Goal: Task Accomplishment & Management: Use online tool/utility

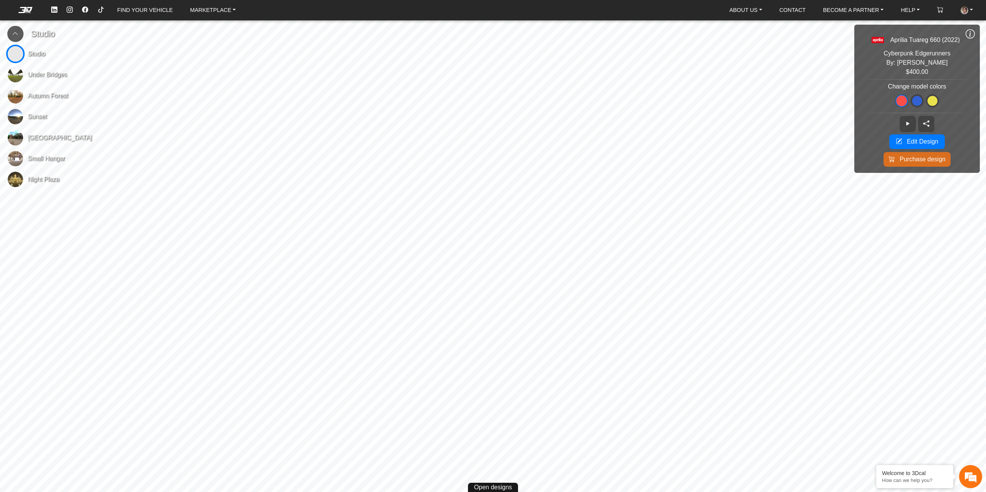
click at [970, 33] on icon at bounding box center [970, 34] width 9 height 10
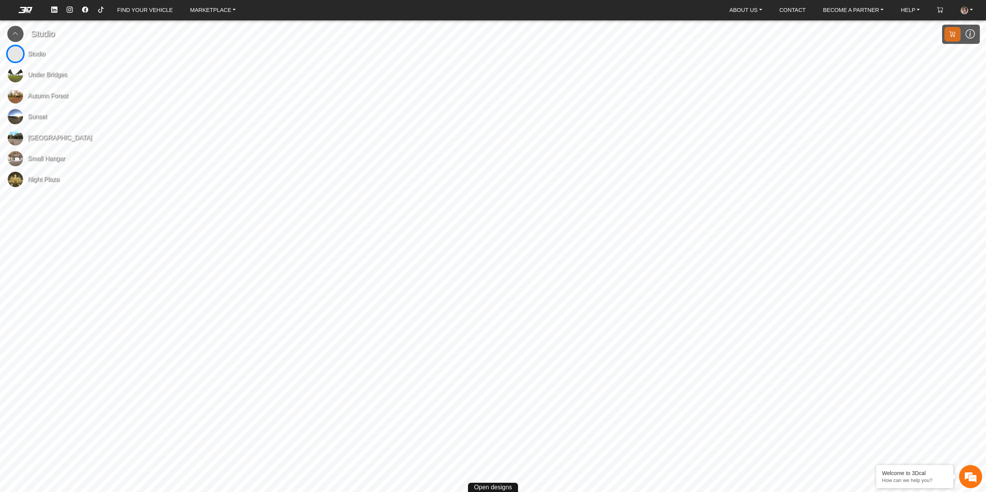
click at [970, 33] on icon at bounding box center [970, 34] width 9 height 10
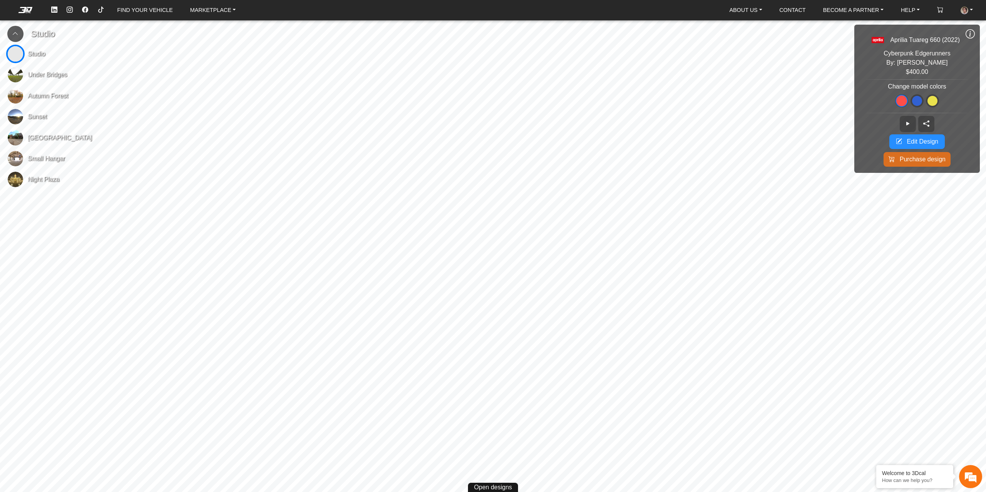
click at [899, 141] on icon at bounding box center [899, 141] width 6 height 9
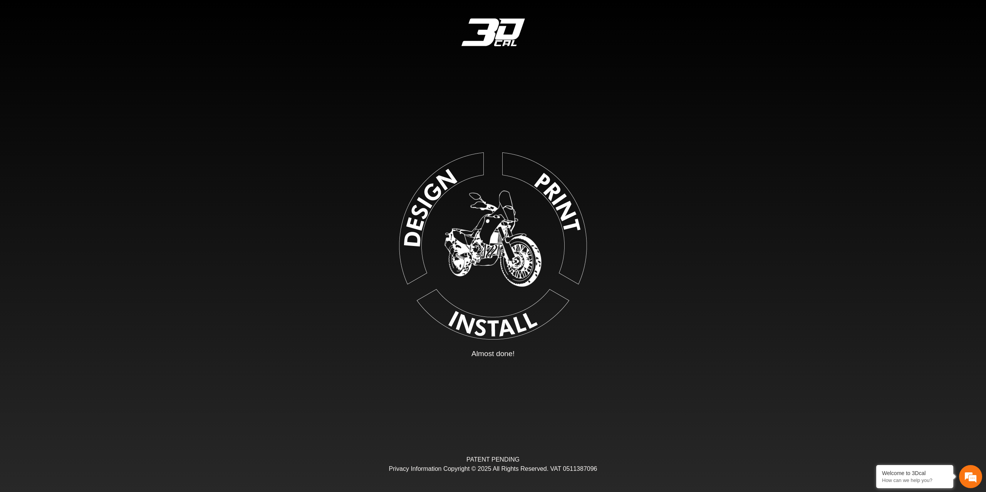
type input "*"
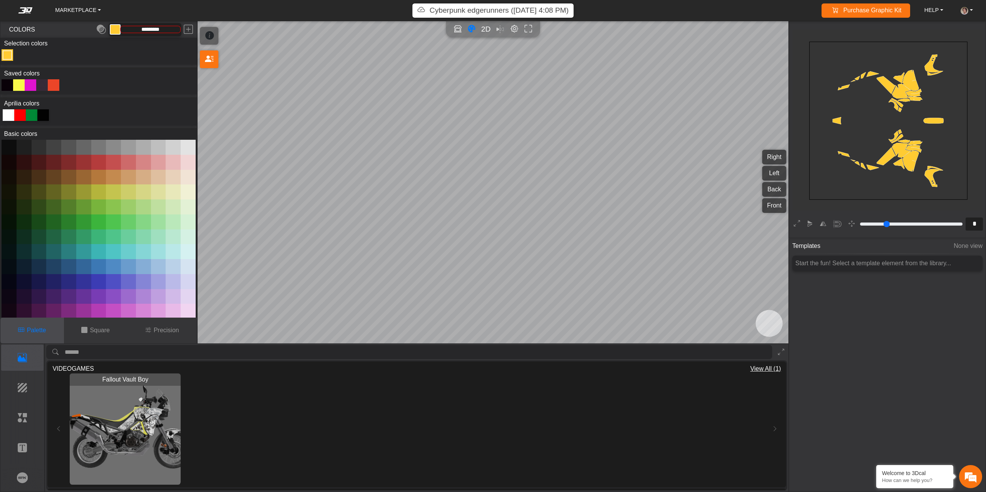
click at [7, 84] on div at bounding box center [8, 85] width 12 height 12
click at [6, 84] on icon at bounding box center [7, 85] width 6 height 9
drag, startPoint x: 41, startPoint y: 117, endPoint x: 66, endPoint y: 77, distance: 46.9
click at [66, 77] on div "Saved colors Aprilia colors Basic colors" at bounding box center [98, 192] width 196 height 250
click at [113, 30] on button at bounding box center [115, 29] width 11 height 11
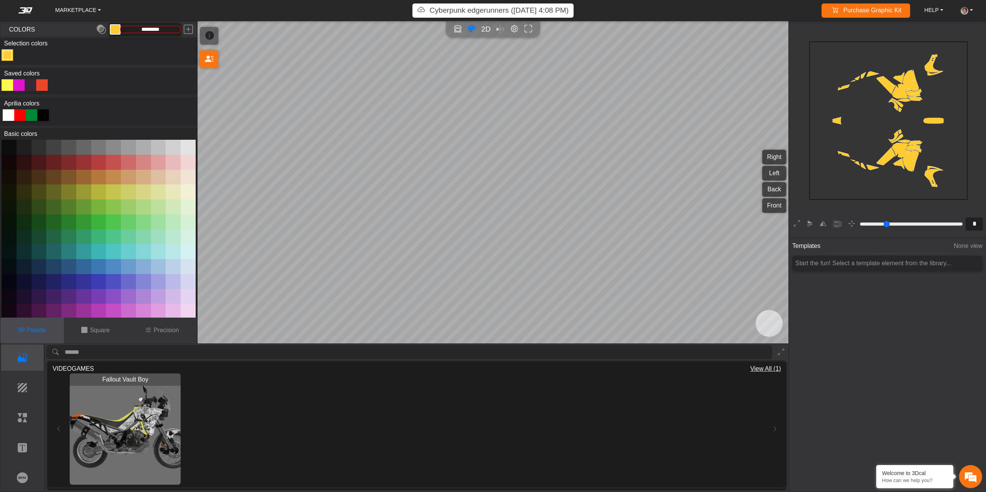
click at [114, 30] on button at bounding box center [115, 29] width 11 height 11
click at [190, 27] on em at bounding box center [188, 30] width 9 height 14
click at [8, 83] on div at bounding box center [8, 85] width 12 height 12
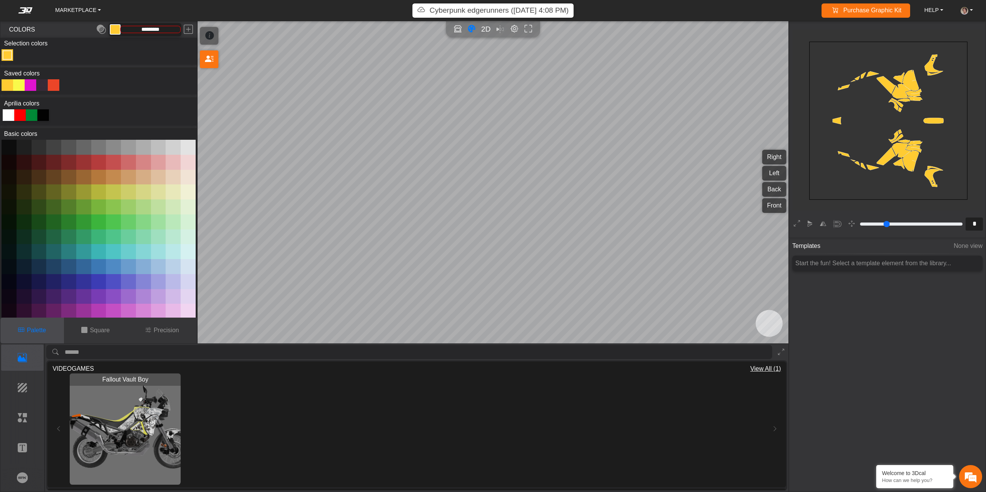
click at [8, 82] on div at bounding box center [8, 85] width 12 height 12
click at [10, 271] on button at bounding box center [9, 266] width 15 height 15
type input "*********"
click at [191, 28] on em at bounding box center [188, 30] width 9 height 14
click at [192, 29] on em at bounding box center [188, 30] width 9 height 14
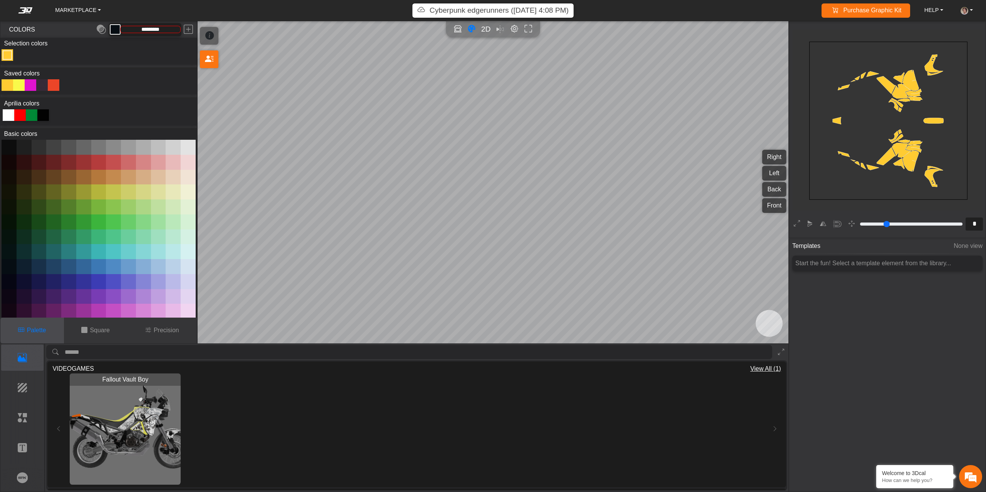
click at [8, 84] on div at bounding box center [8, 85] width 12 height 12
click at [113, 29] on button at bounding box center [115, 29] width 11 height 11
click at [103, 29] on em at bounding box center [101, 30] width 9 height 14
type input "*********"
click at [98, 27] on em at bounding box center [101, 30] width 9 height 14
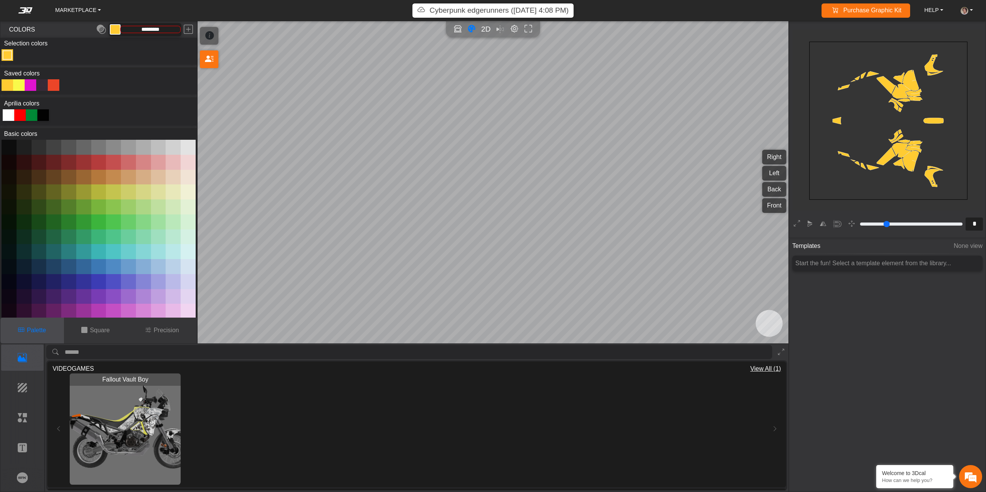
click at [42, 116] on div at bounding box center [43, 115] width 12 height 12
type input "*******"
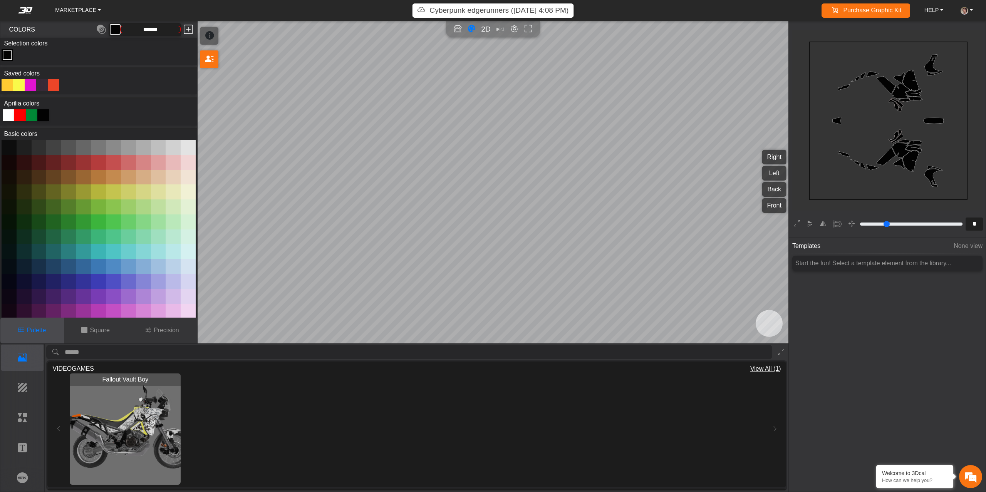
click at [188, 28] on em at bounding box center [188, 30] width 9 height 14
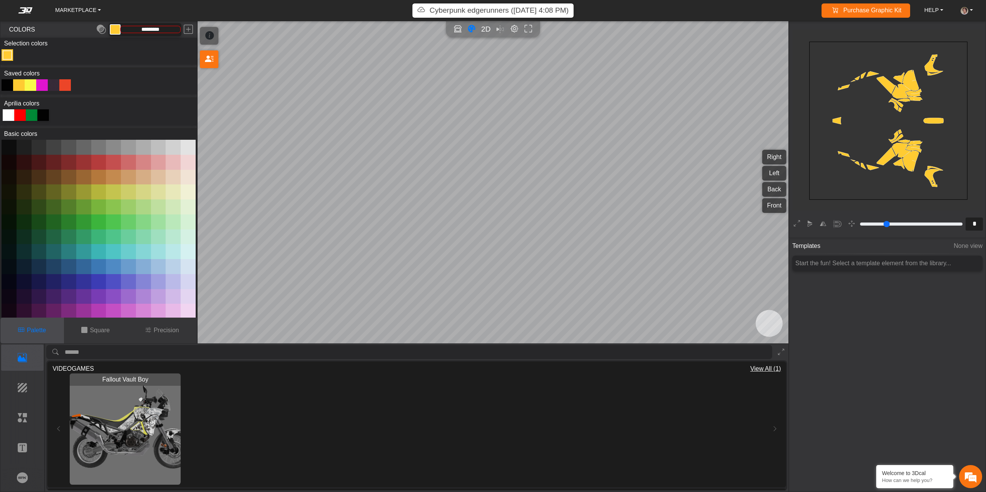
click at [12, 87] on div at bounding box center [8, 85] width 12 height 12
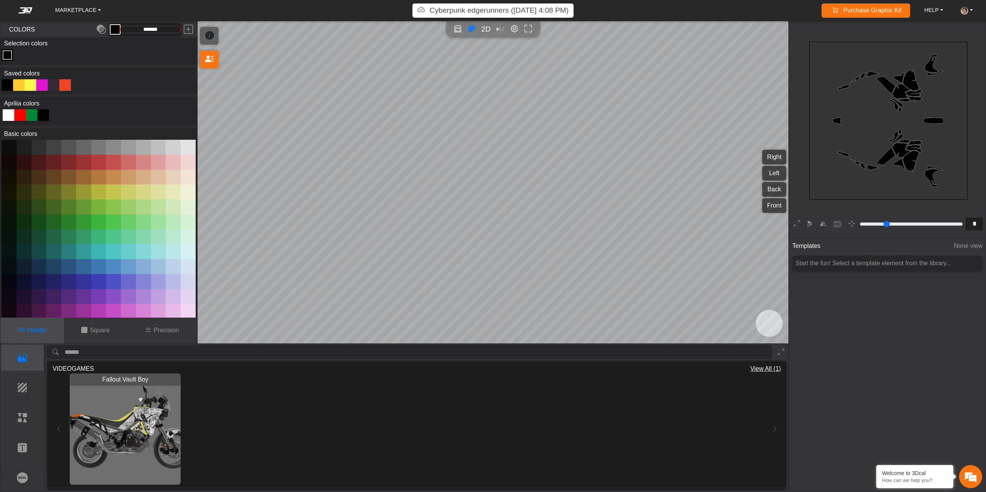
click at [172, 27] on input "*******" at bounding box center [151, 29] width 60 height 7
drag, startPoint x: 166, startPoint y: 31, endPoint x: 125, endPoint y: 30, distance: 41.2
click at [121, 28] on input "*******" at bounding box center [151, 29] width 60 height 7
click at [465, 9] on p "Cyberpunk edgerunners (9/2/25, 4:08 PM)" at bounding box center [498, 10] width 139 height 11
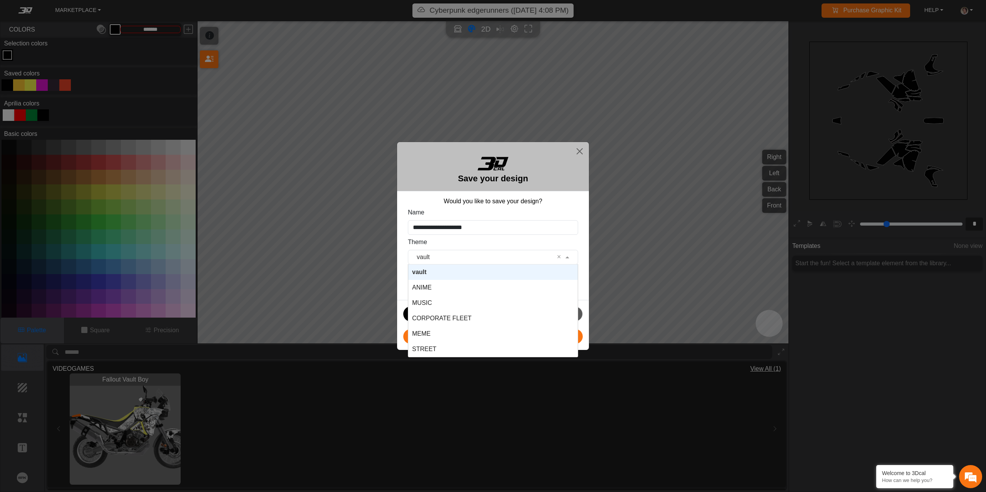
click at [566, 259] on span at bounding box center [569, 257] width 10 height 9
click at [449, 277] on span "VIDEOGAMES" at bounding box center [433, 277] width 42 height 7
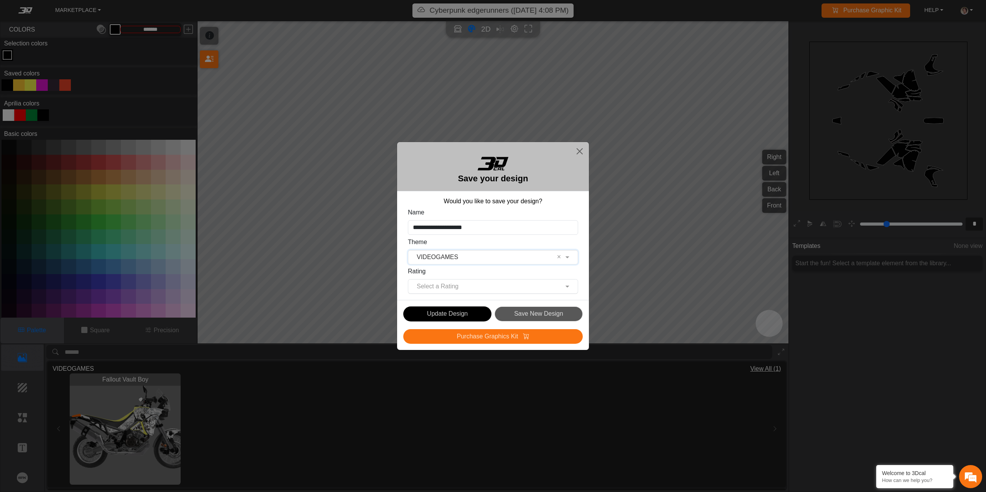
click at [481, 280] on div "Select a Rating" at bounding box center [493, 286] width 170 height 15
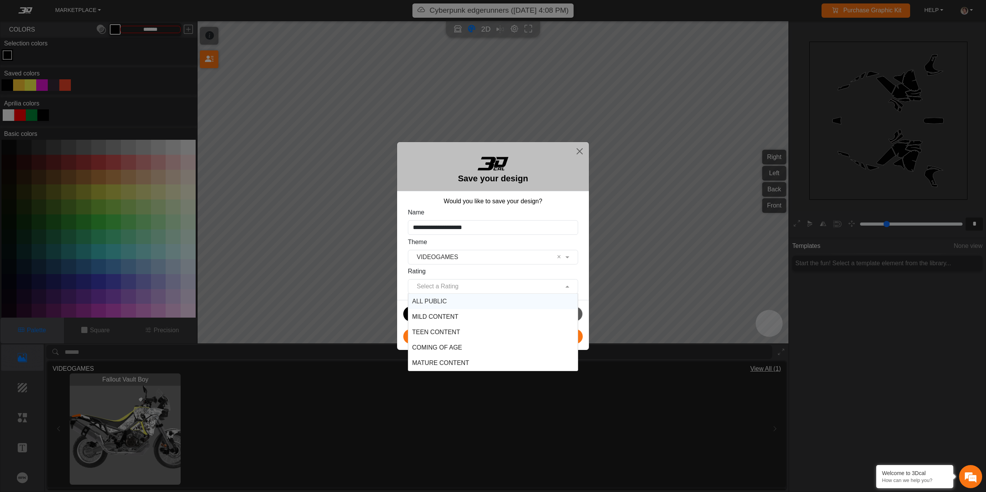
click at [482, 283] on input "text" at bounding box center [485, 286] width 146 height 9
click at [466, 303] on div "ALL PUBLIC" at bounding box center [492, 301] width 169 height 15
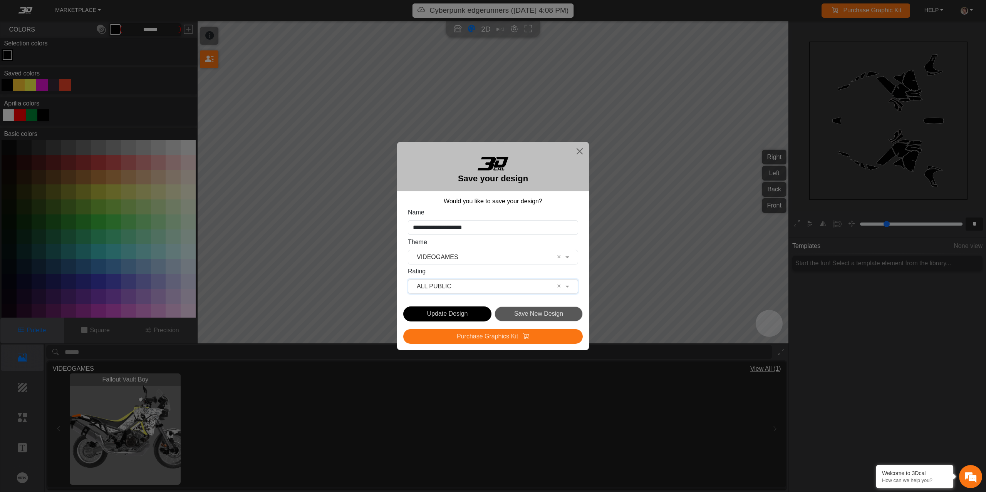
click at [476, 290] on input "text" at bounding box center [485, 286] width 146 height 9
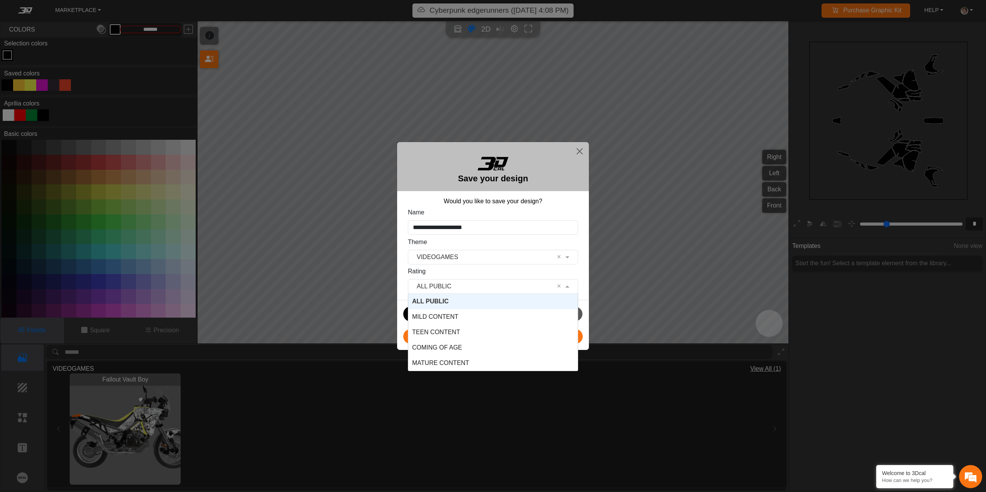
click at [482, 285] on input "text" at bounding box center [485, 286] width 146 height 9
click at [396, 317] on div "**********" at bounding box center [493, 246] width 986 height 492
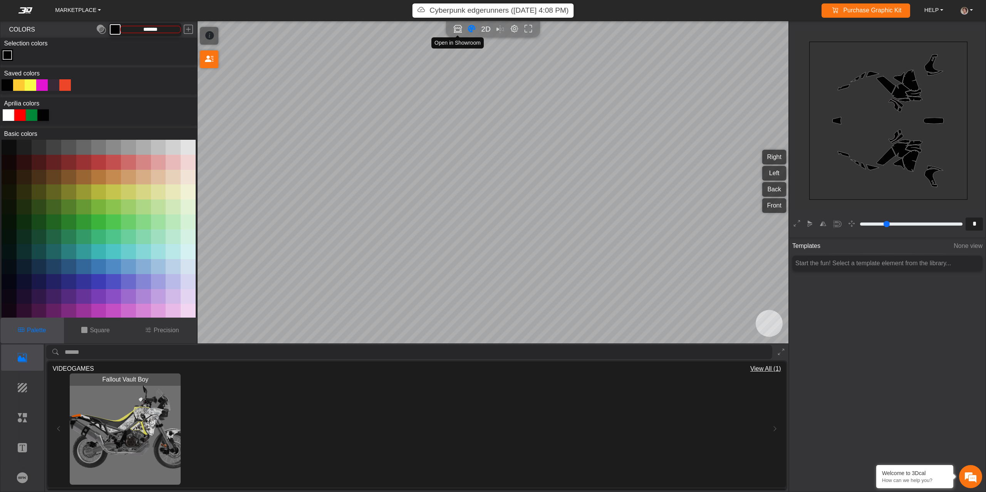
click at [458, 26] on icon "Open in Showroom" at bounding box center [458, 29] width 8 height 9
click at [500, 8] on p "Cyberpunk edgerunners (9/2/25, 4:08 PM)" at bounding box center [498, 10] width 139 height 11
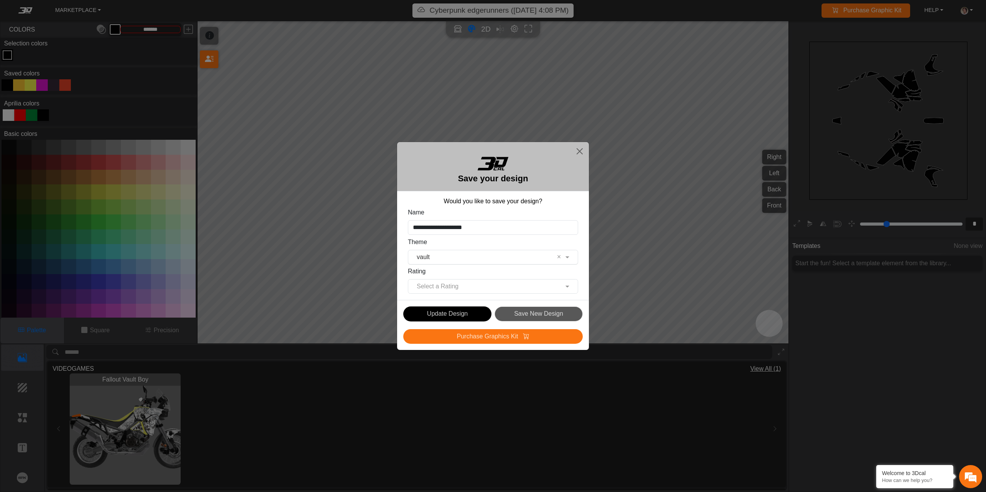
click at [456, 255] on input "text" at bounding box center [485, 257] width 146 height 9
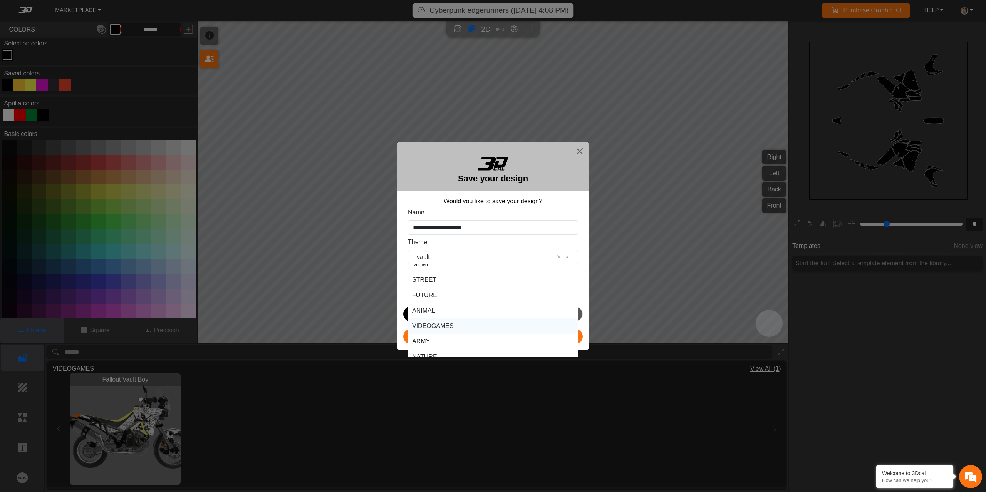
scroll to position [113, 0]
click at [448, 277] on div "VIDEOGAMES" at bounding box center [492, 282] width 169 height 15
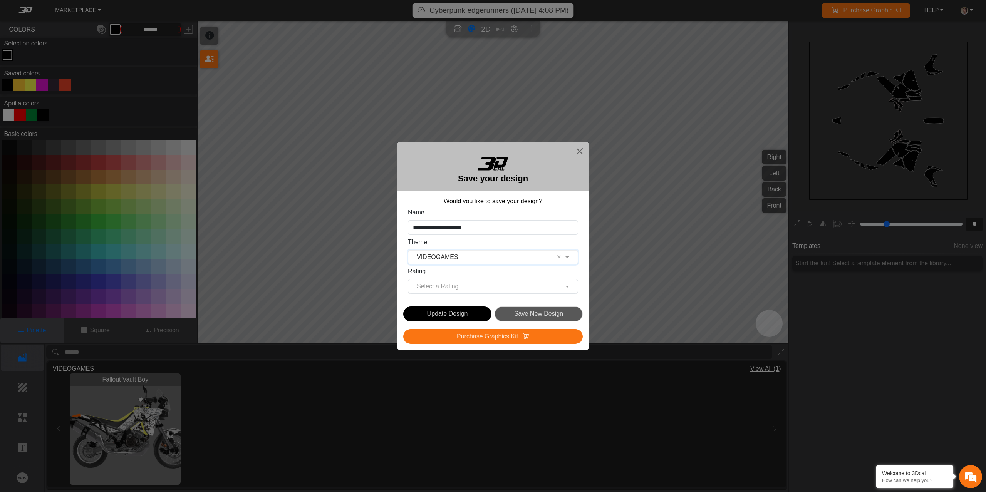
click at [440, 287] on input "text" at bounding box center [485, 286] width 146 height 9
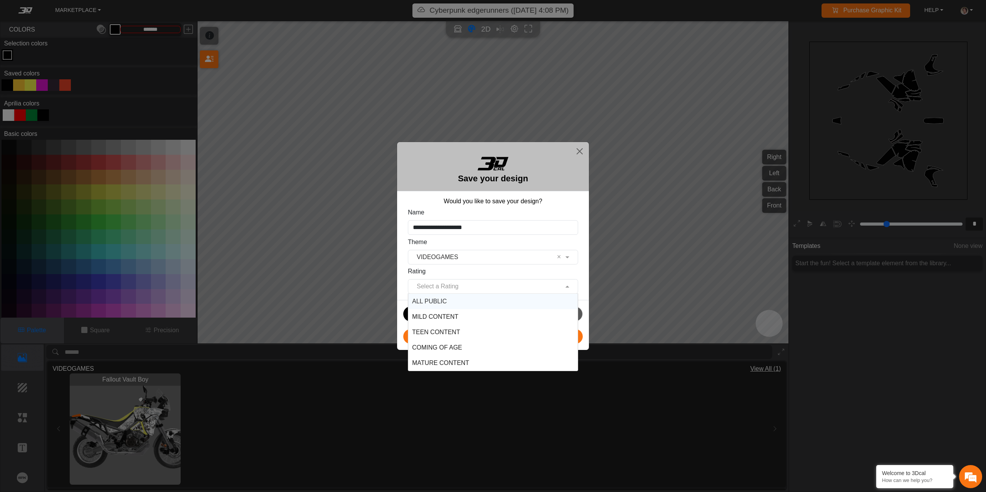
click at [442, 298] on div "ALL PUBLIC" at bounding box center [492, 301] width 169 height 15
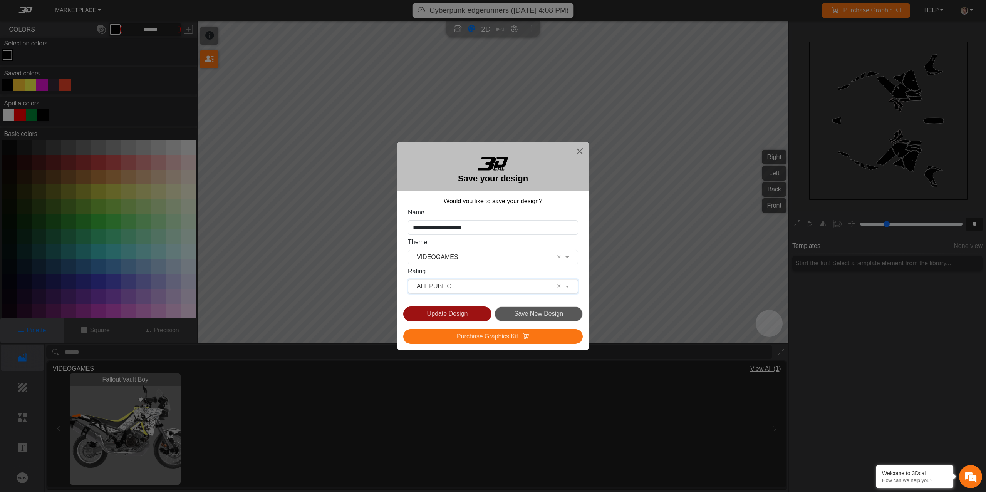
click at [432, 313] on button "Update Design" at bounding box center [447, 314] width 88 height 15
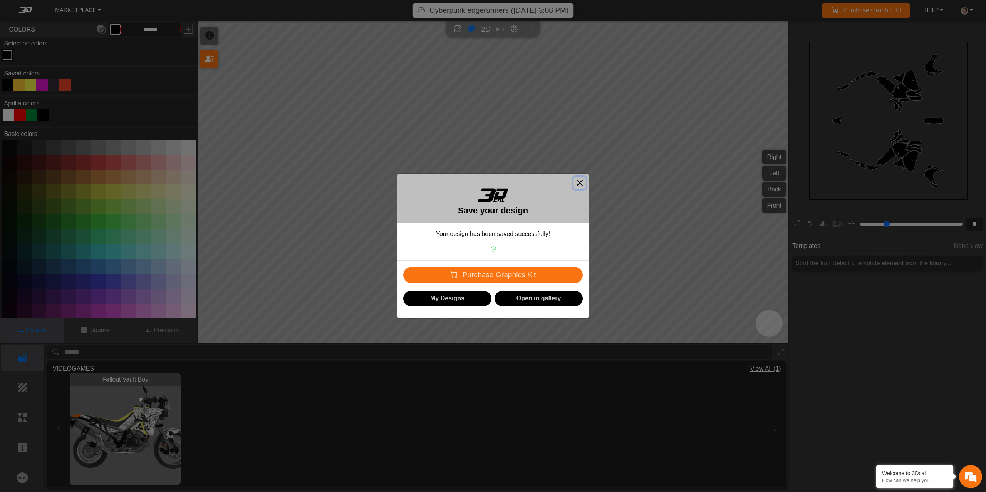
click at [580, 185] on button "Close" at bounding box center [580, 183] width 12 height 12
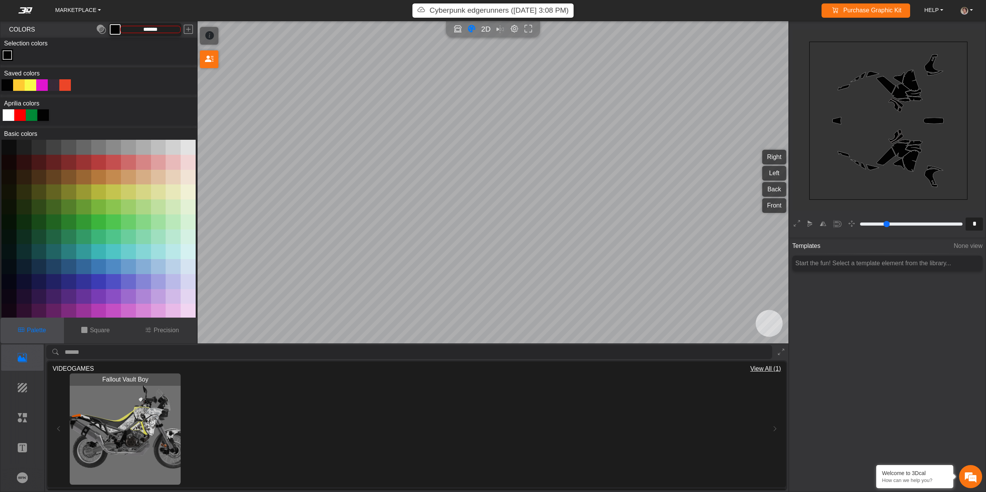
click at [7, 83] on div at bounding box center [8, 85] width 12 height 12
click at [33, 82] on div at bounding box center [31, 85] width 12 height 12
click at [32, 87] on div at bounding box center [31, 85] width 12 height 12
type input "*********"
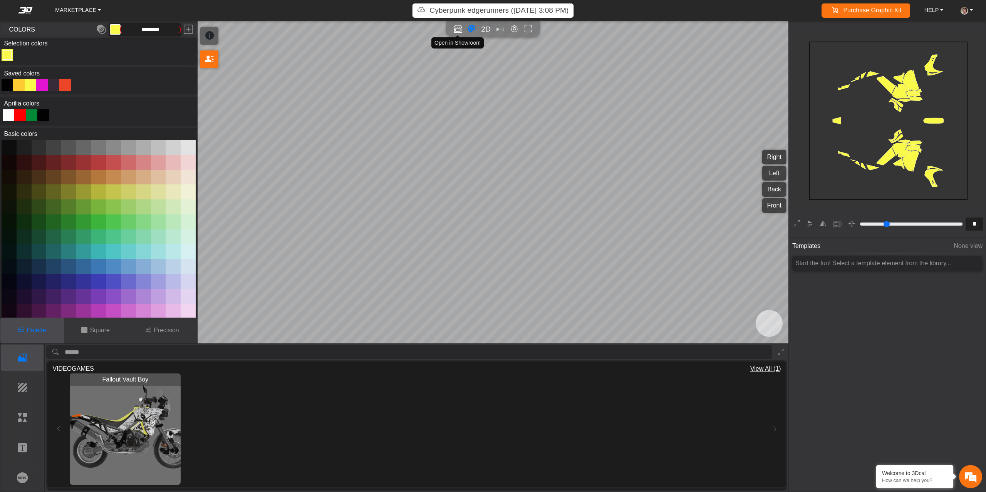
click at [456, 32] on icon "Open in Showroom" at bounding box center [458, 29] width 8 height 9
click at [513, 27] on em "Editor settings" at bounding box center [514, 29] width 8 height 9
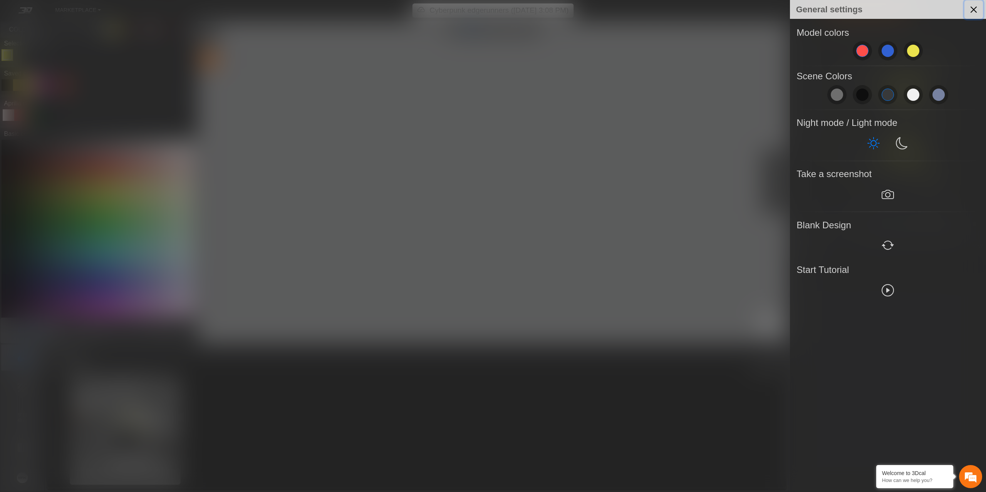
click at [975, 8] on button "Close" at bounding box center [973, 9] width 18 height 18
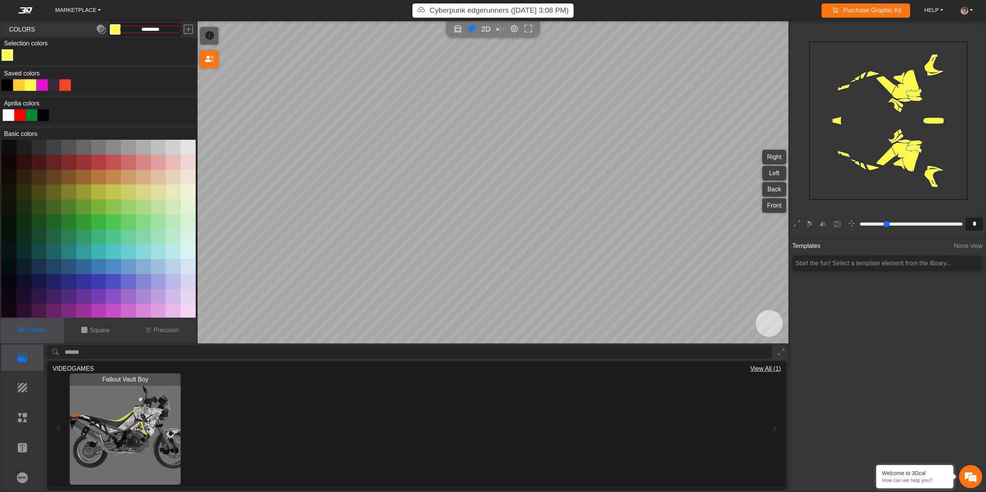
click at [441, 11] on p "Cyberpunk edgerunners ([DATE] 3:08 PM)" at bounding box center [498, 10] width 139 height 11
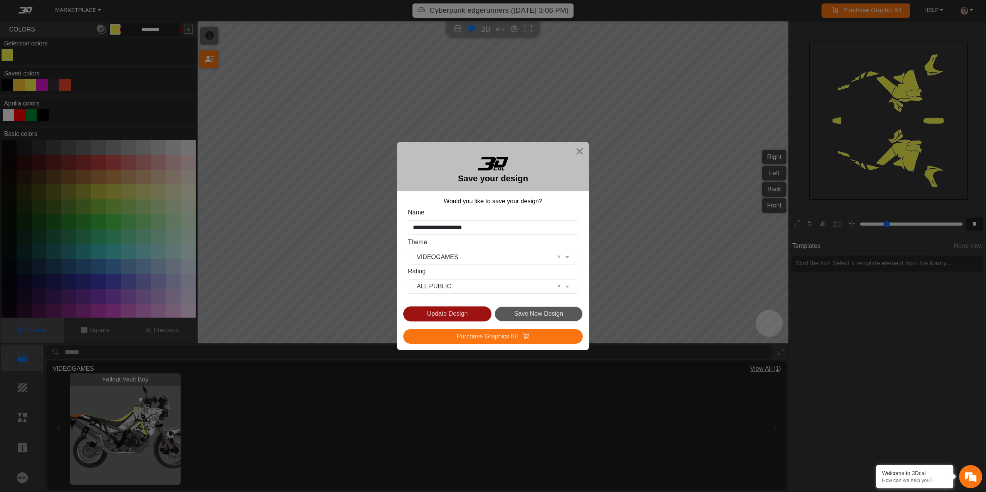
drag, startPoint x: 453, startPoint y: 319, endPoint x: 468, endPoint y: 317, distance: 15.9
click at [535, 313] on div "Update Design Save New Design" at bounding box center [492, 314] width 179 height 15
click at [553, 316] on div "Update Design Save New Design" at bounding box center [492, 314] width 179 height 15
click at [580, 148] on button "Close" at bounding box center [580, 151] width 12 height 12
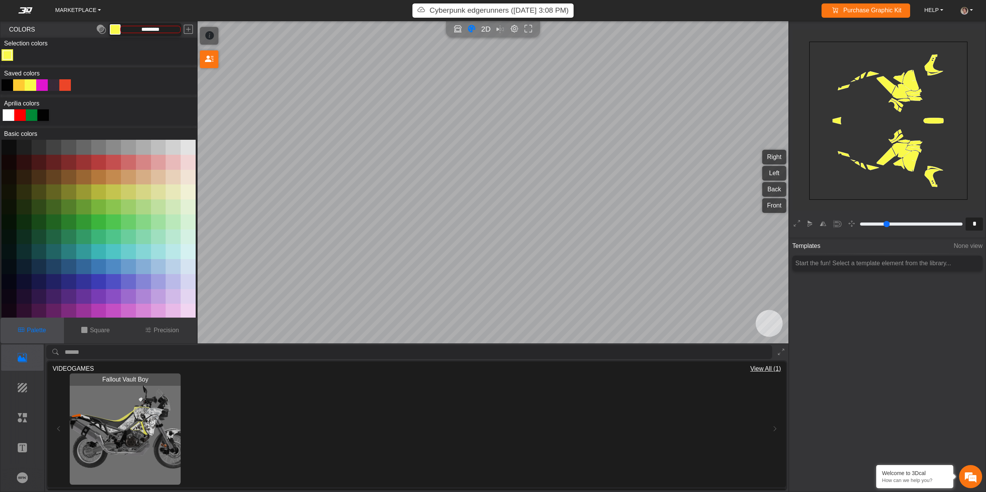
click at [461, 6] on p "Cyberpunk edgerunners ([DATE] 3:08 PM)" at bounding box center [498, 10] width 139 height 11
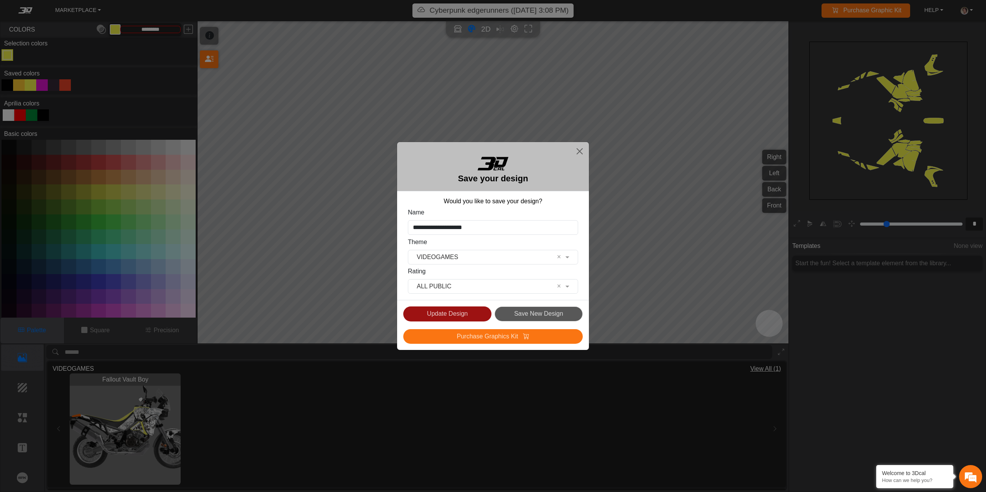
click at [443, 310] on button "Update Design" at bounding box center [447, 314] width 88 height 15
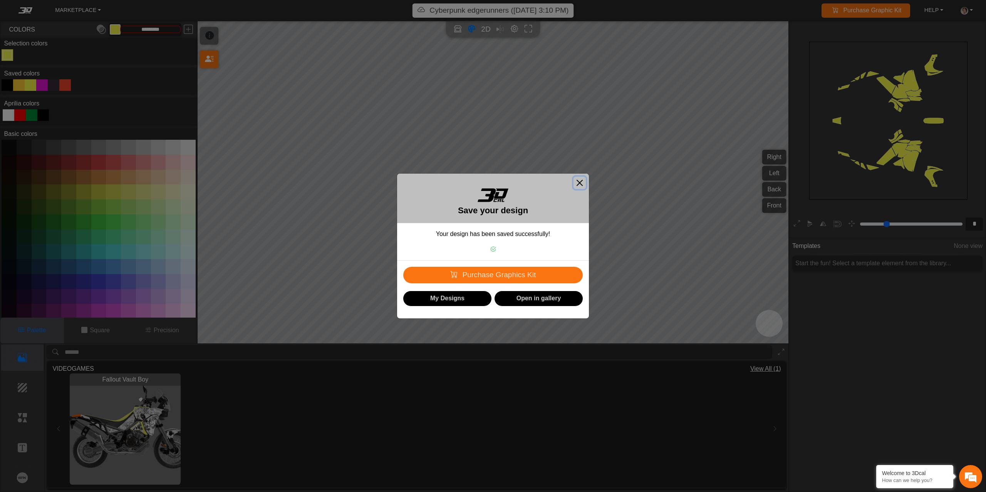
click at [583, 179] on button "Close" at bounding box center [580, 183] width 12 height 12
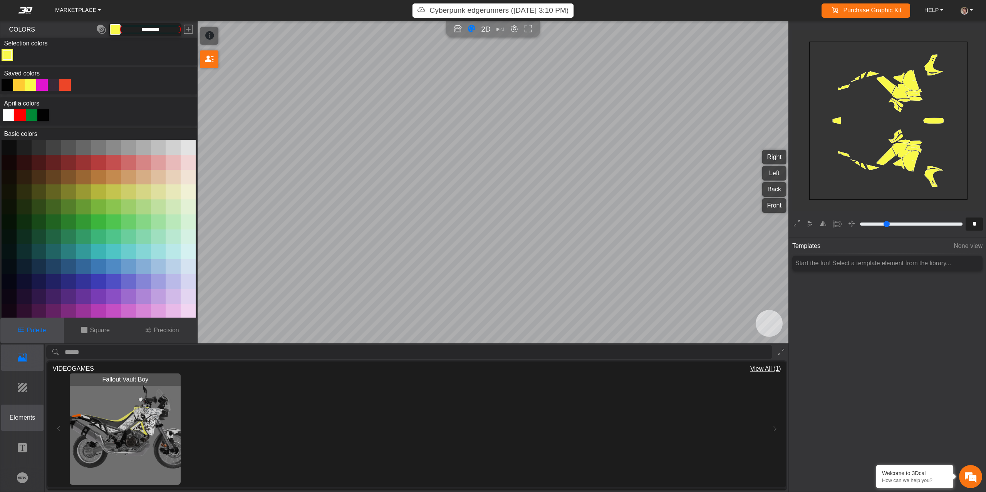
click at [19, 426] on button "Elements" at bounding box center [22, 418] width 43 height 27
type input "**"
type input "*********"
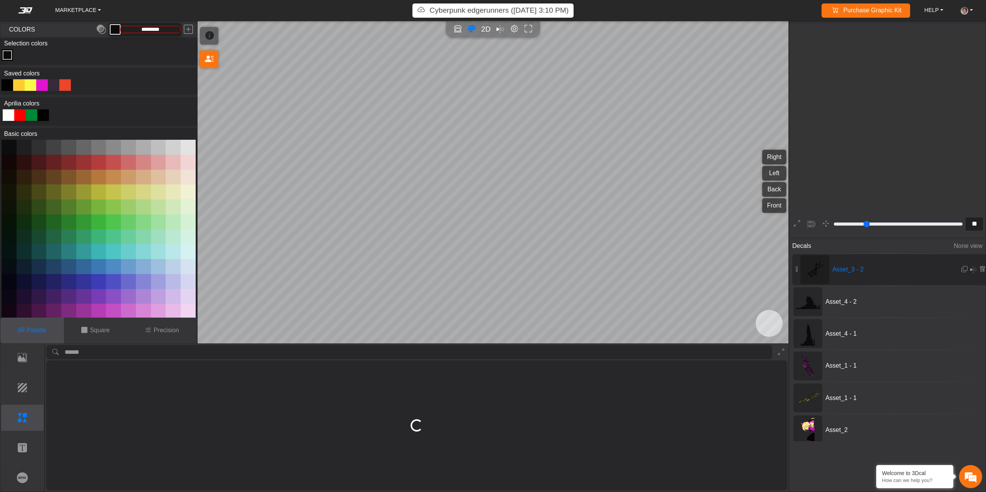
scroll to position [1669, 1632]
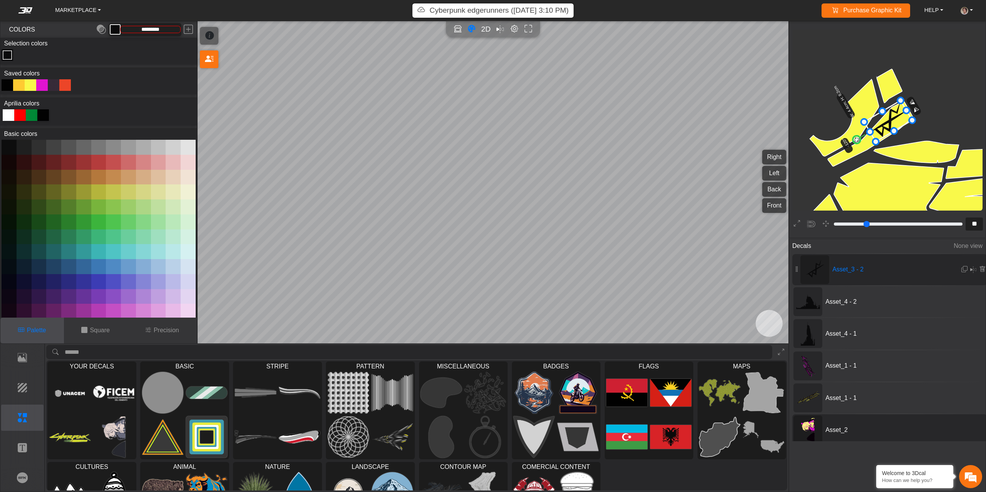
click at [806, 430] on rect at bounding box center [807, 430] width 13 height 24
type input "*"
type input "*********"
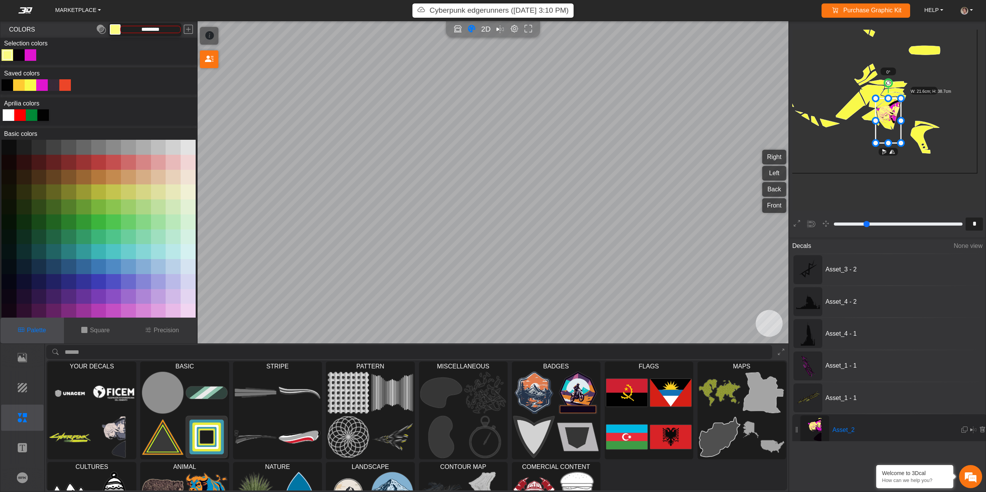
click at [9, 57] on div "Color Toggle" at bounding box center [7, 54] width 9 height 9
click at [191, 30] on em at bounding box center [188, 30] width 9 height 14
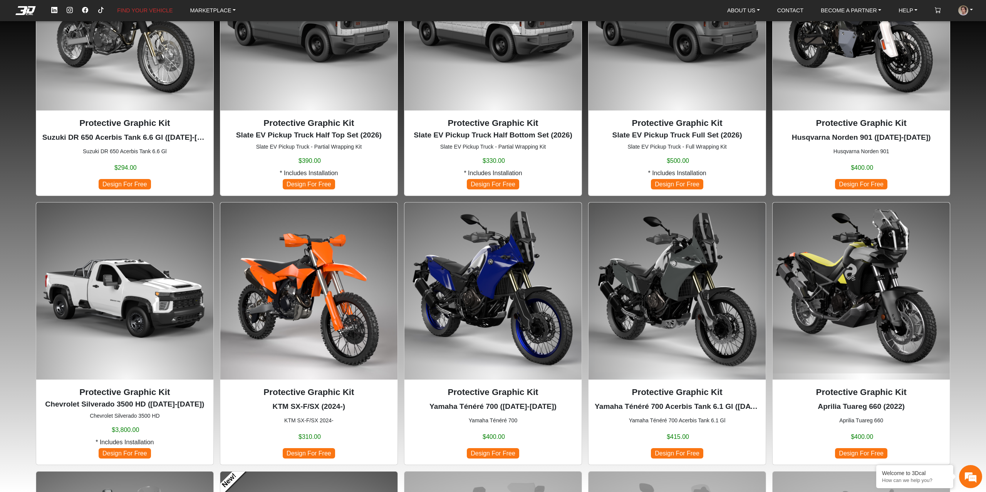
scroll to position [396, 0]
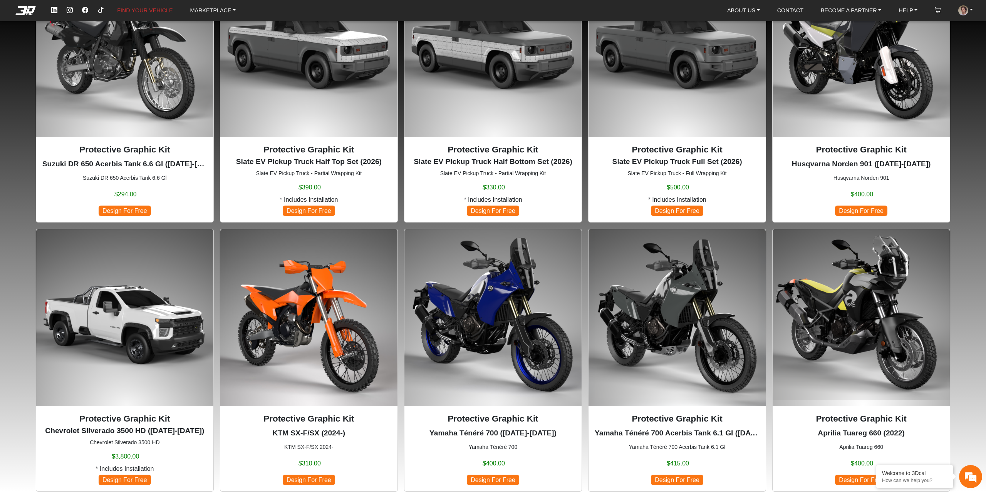
click at [891, 277] on img at bounding box center [861, 317] width 177 height 177
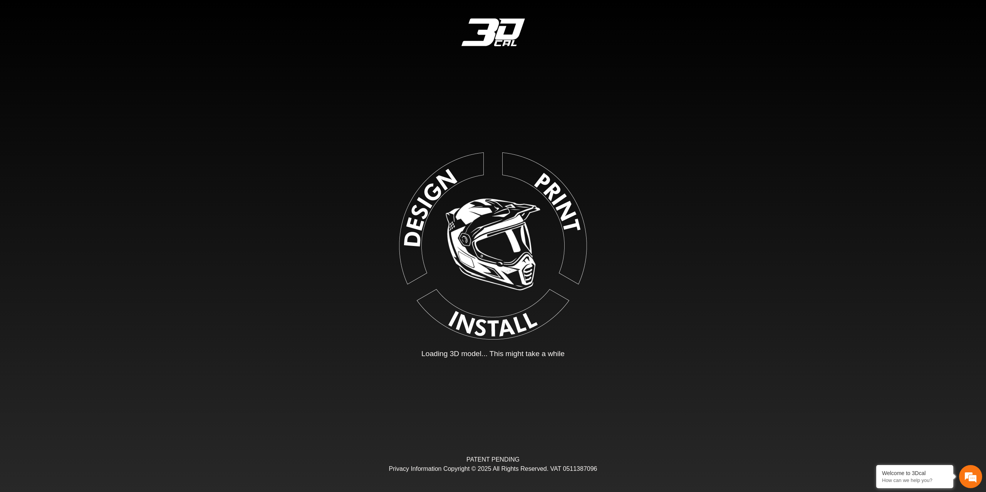
type input "*"
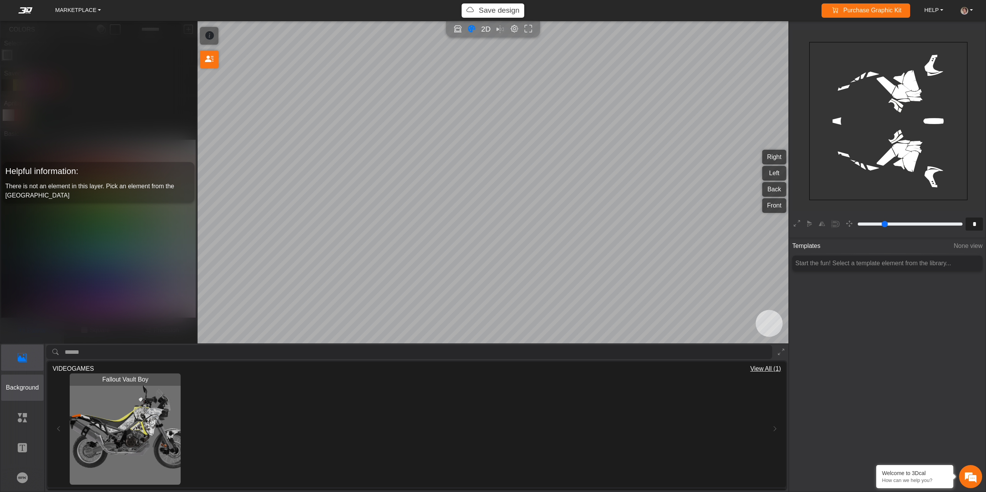
click at [18, 381] on button "Background" at bounding box center [22, 388] width 43 height 27
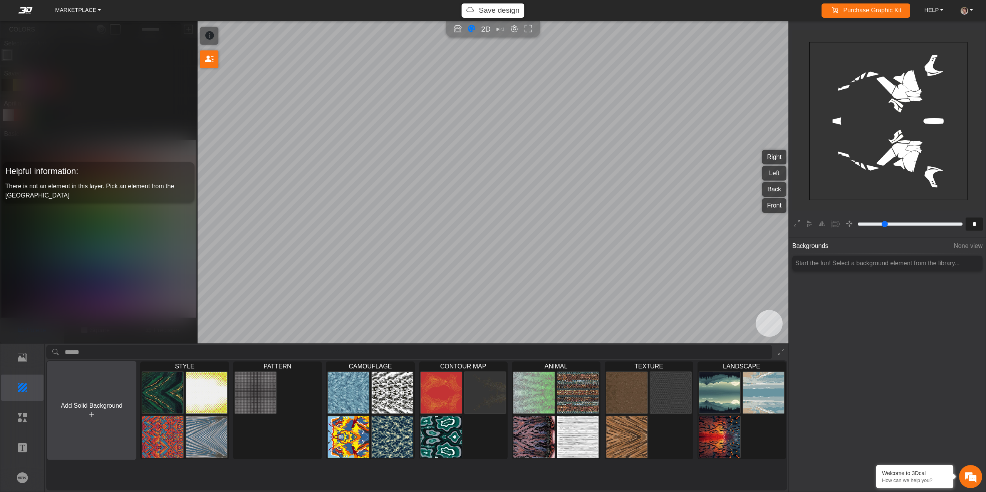
click at [102, 400] on button "Add Solid Background" at bounding box center [91, 410] width 89 height 99
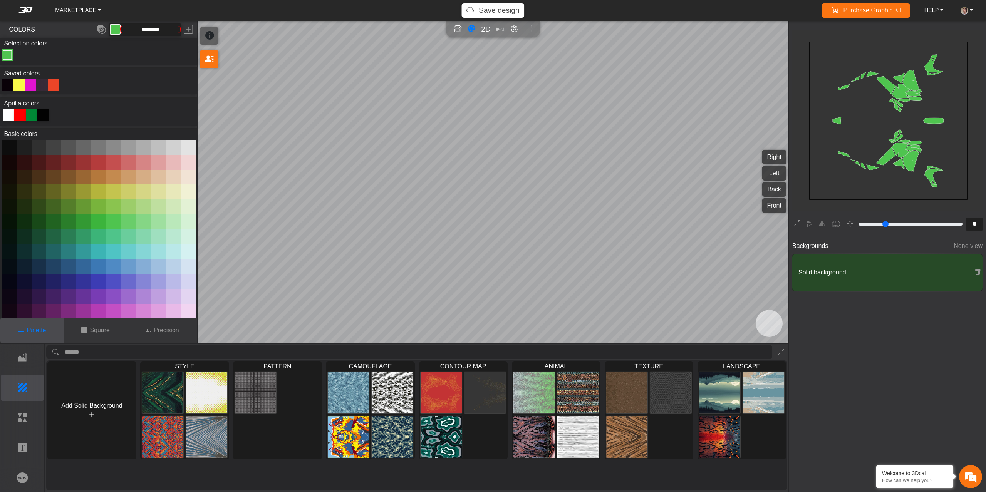
click at [188, 144] on button at bounding box center [188, 147] width 15 height 15
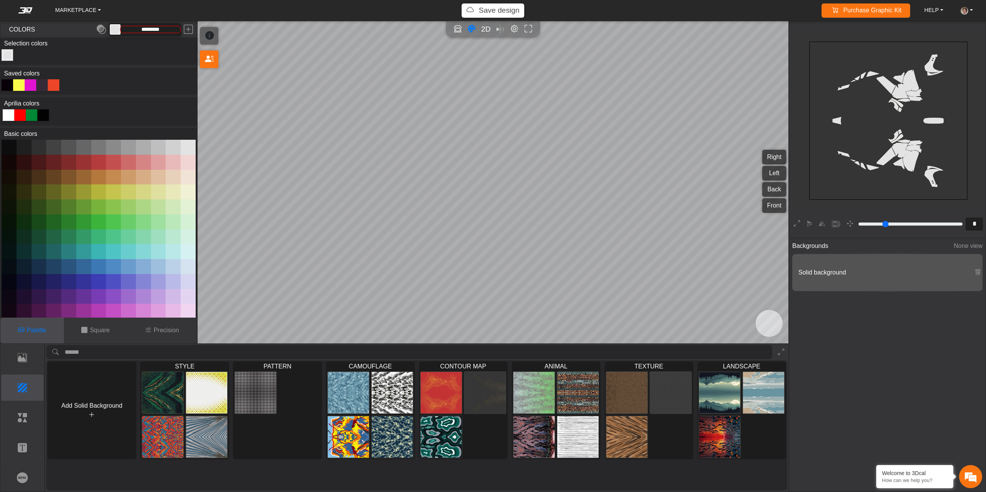
click at [170, 30] on input "*********" at bounding box center [151, 29] width 60 height 7
paste input "text"
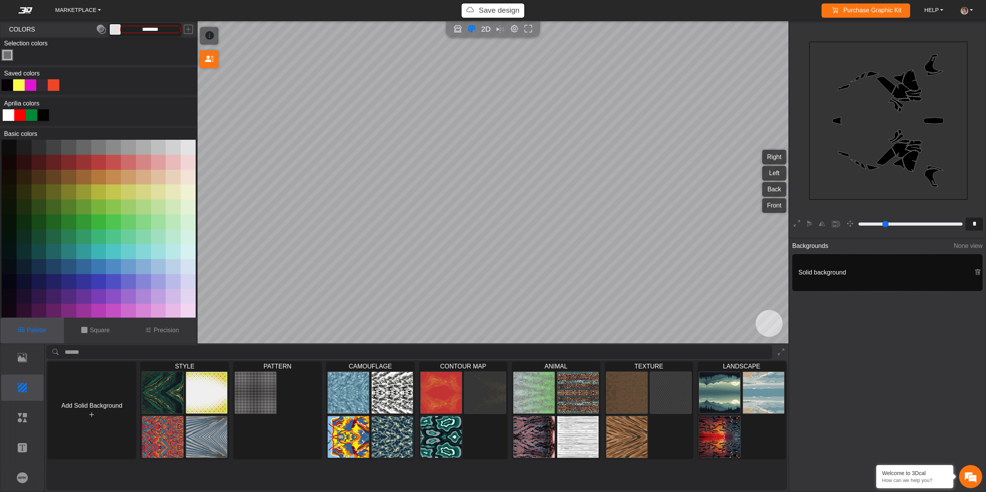
click at [141, 30] on input "********" at bounding box center [151, 29] width 60 height 7
type input "*******"
click at [21, 354] on p "Template" at bounding box center [23, 357] width 42 height 9
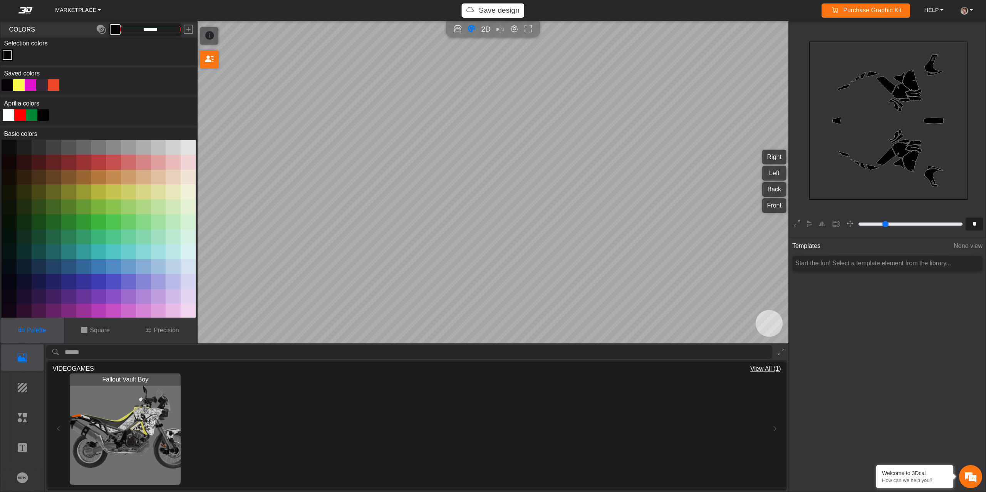
click at [128, 423] on img "View Fallout Vault Boy" at bounding box center [125, 429] width 111 height 111
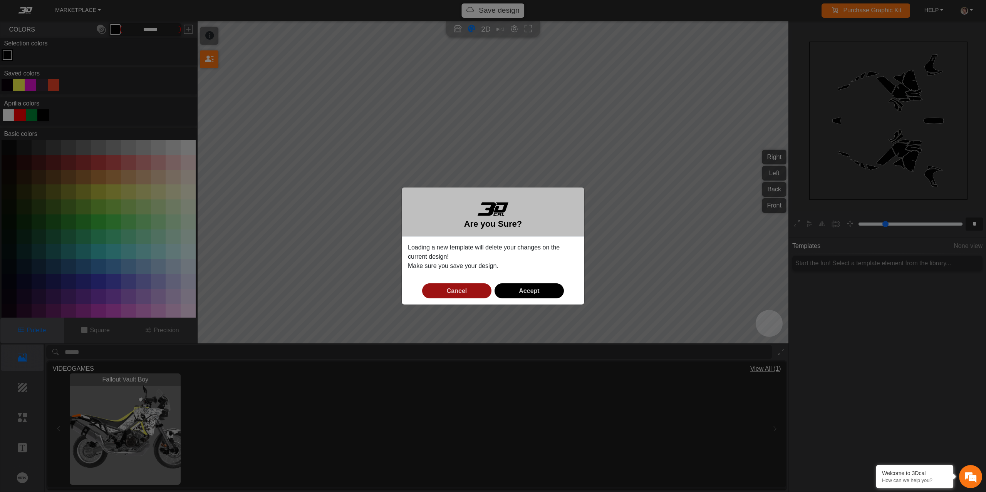
click at [466, 287] on button "Cancel" at bounding box center [456, 290] width 69 height 15
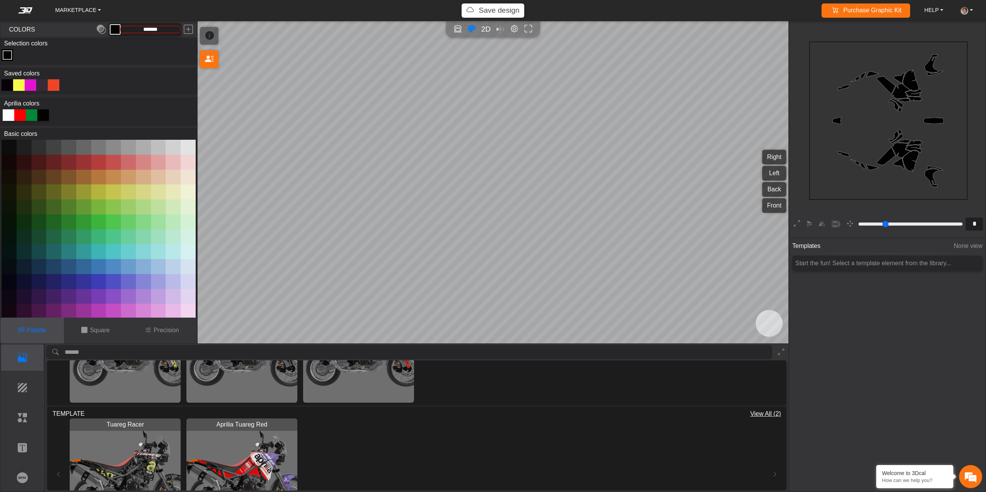
scroll to position [629, 0]
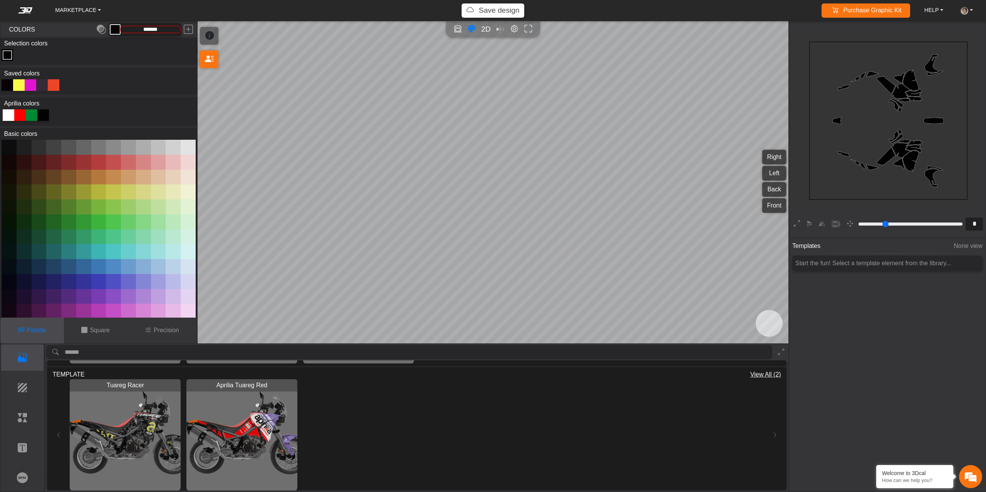
click at [57, 376] on span "TEMPLATE" at bounding box center [68, 374] width 32 height 9
click at [58, 434] on div "Tuareg Racer Loading... Aprilia Tuareg Red Loading..." at bounding box center [416, 434] width 728 height 111
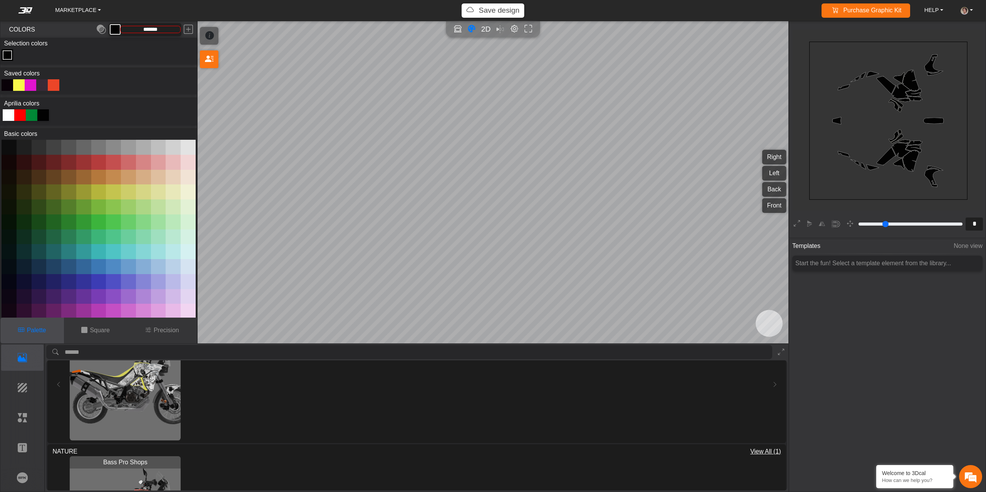
scroll to position [0, 0]
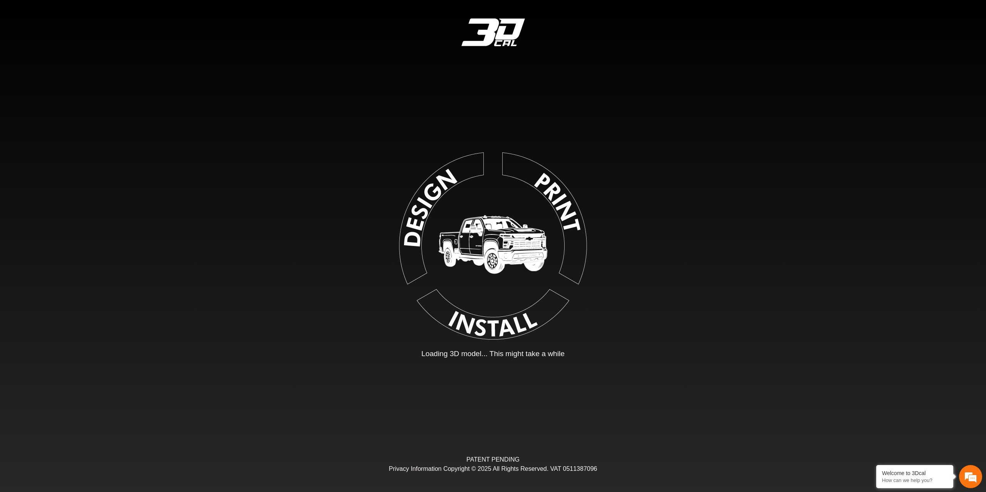
type input "*"
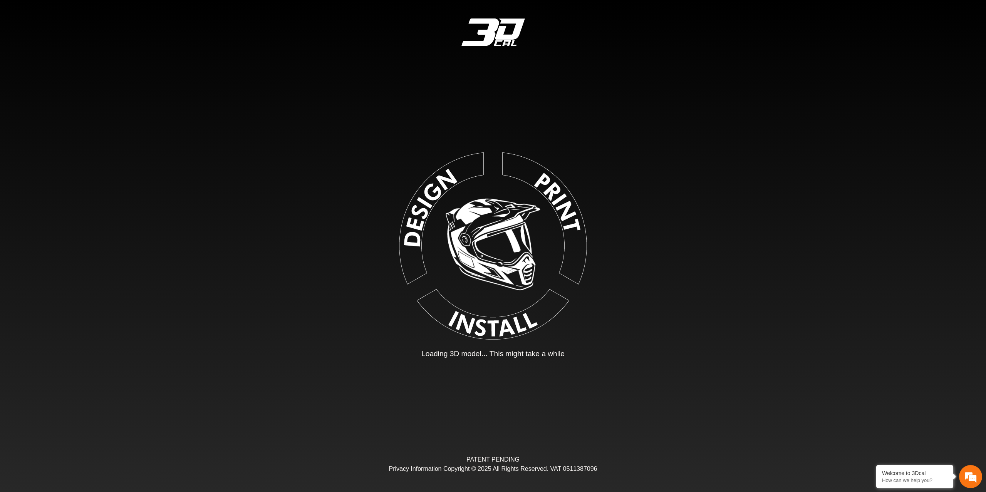
type input "*"
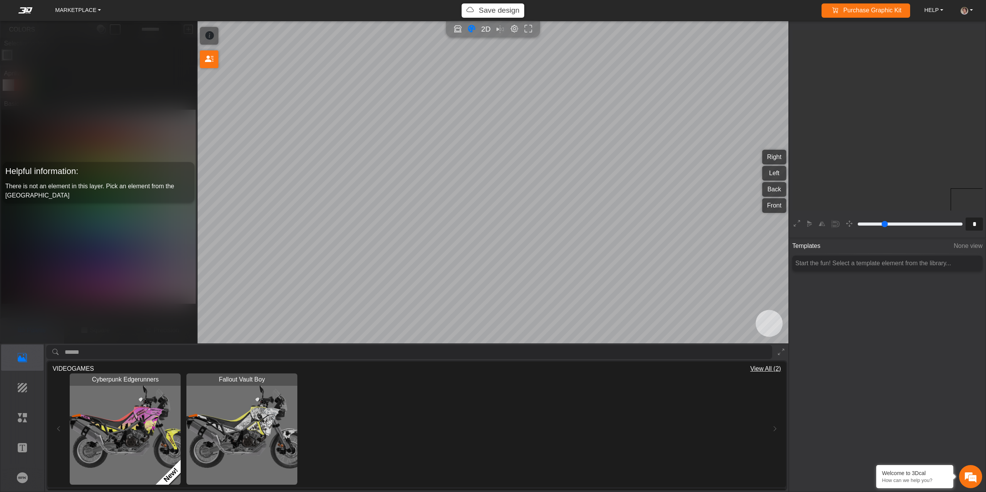
scroll to position [146, 141]
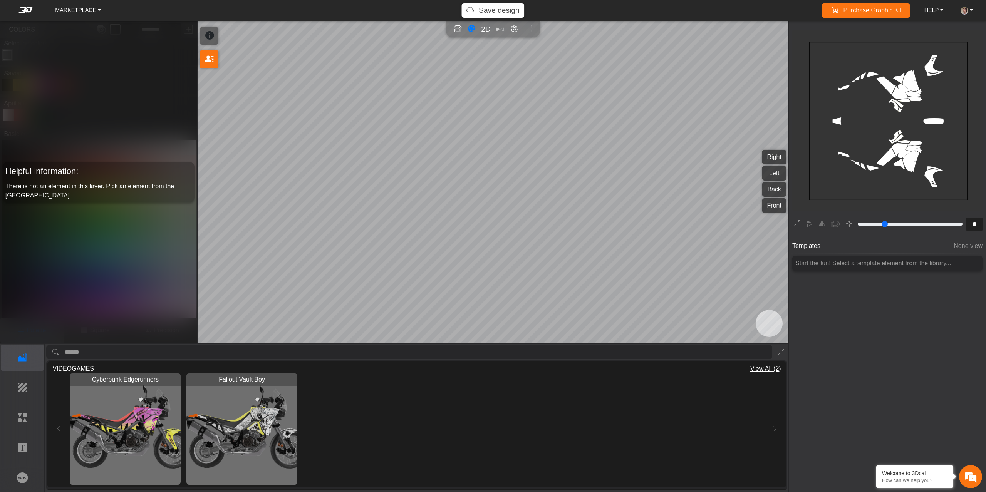
click at [151, 425] on img "View Cyberpunk Edgerunners" at bounding box center [125, 429] width 111 height 111
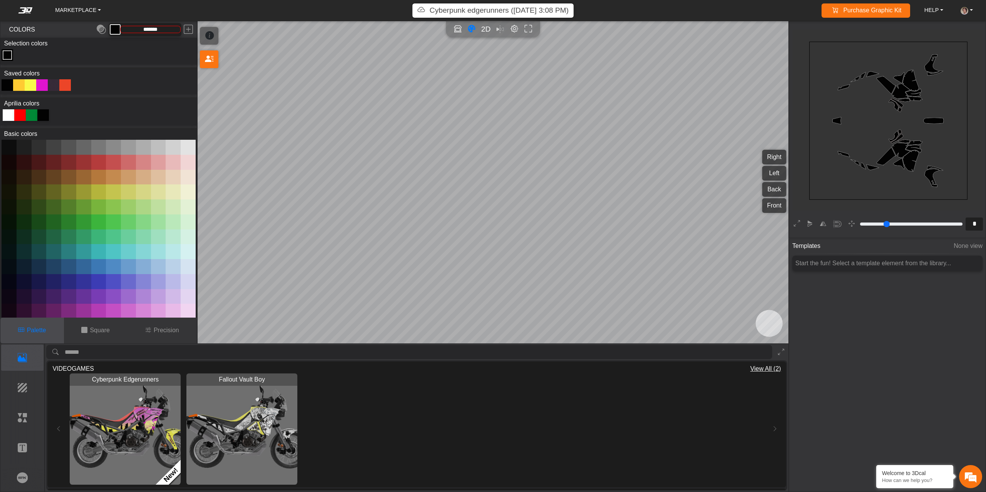
click at [107, 426] on img "View Cyberpunk Edgerunners" at bounding box center [125, 429] width 111 height 111
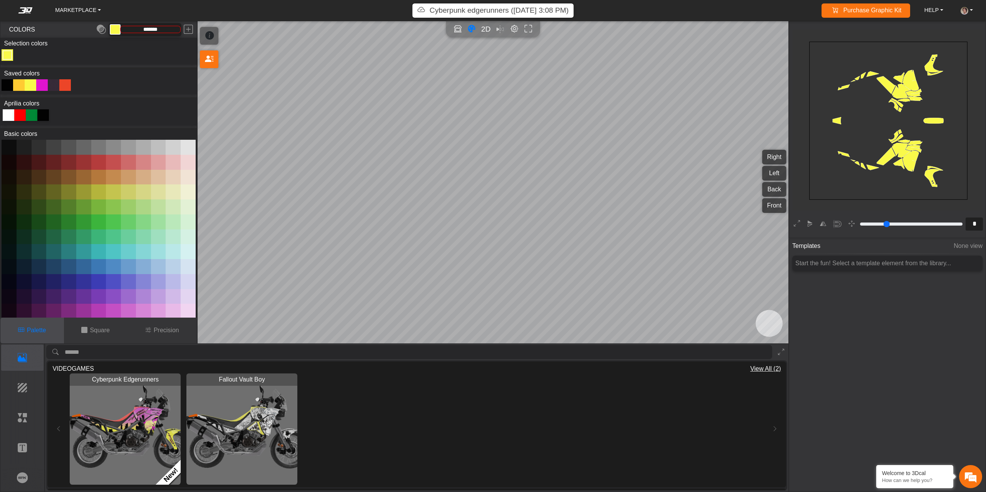
type input "*********"
